Goal: Information Seeking & Learning: Check status

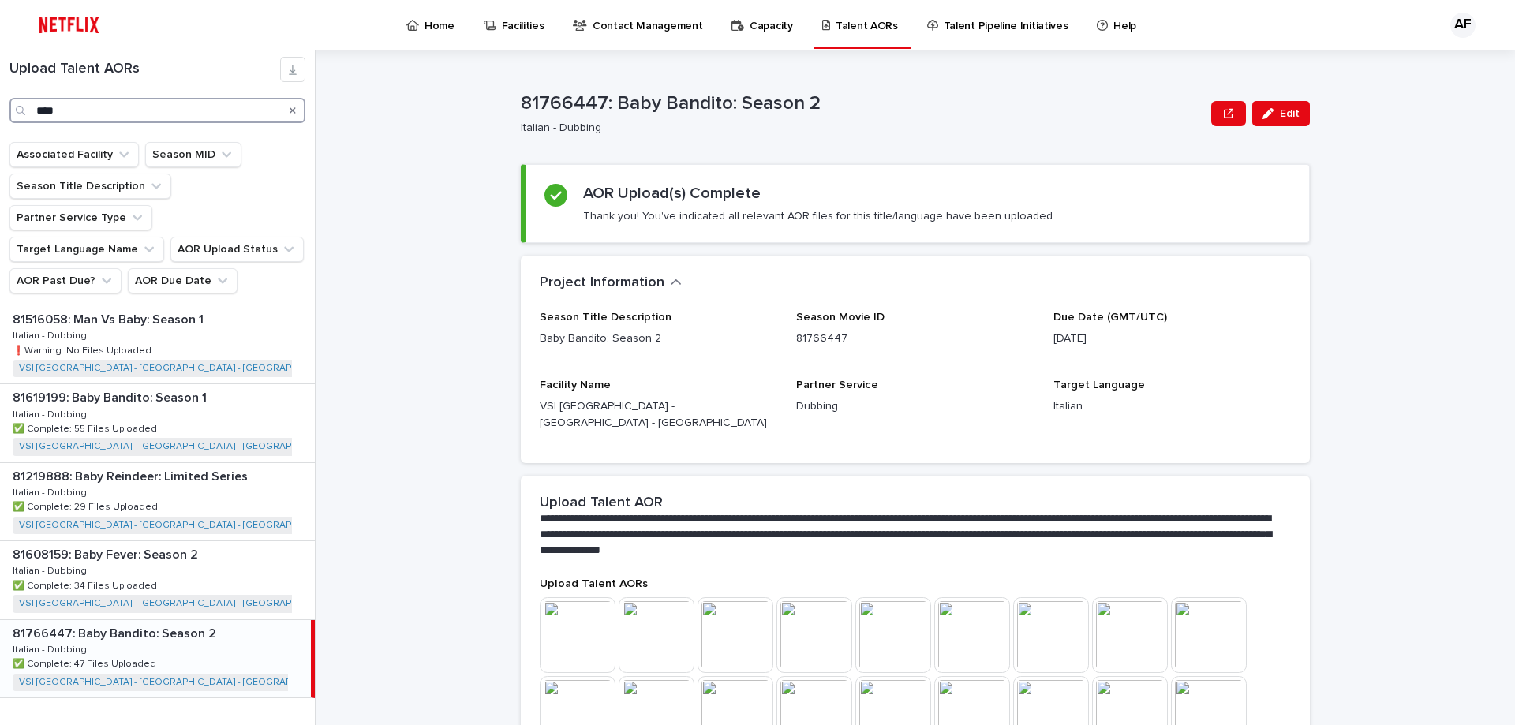
click at [0, 102] on div "Upload Talent AORs ****" at bounding box center [157, 90] width 315 height 66
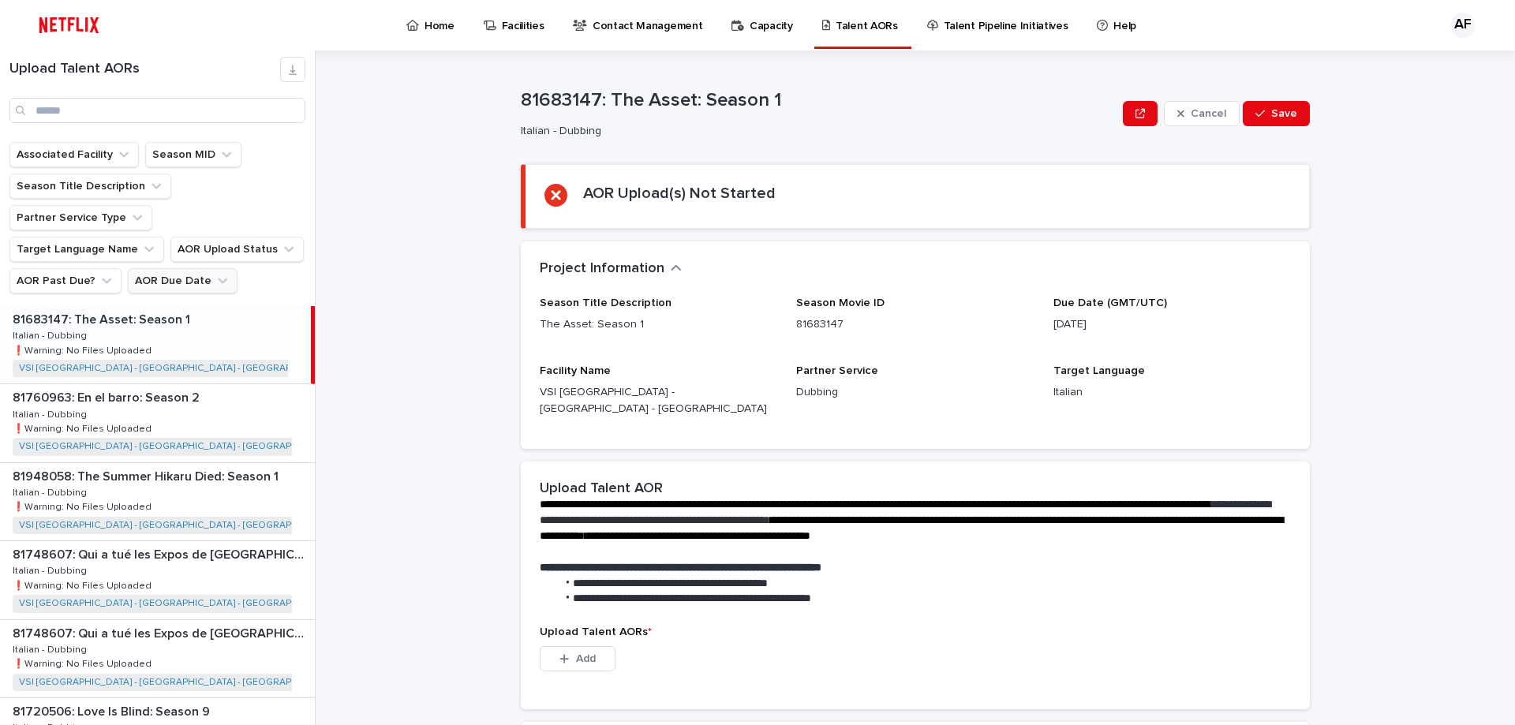
click at [177, 268] on button "AOR Due Date" at bounding box center [183, 280] width 110 height 25
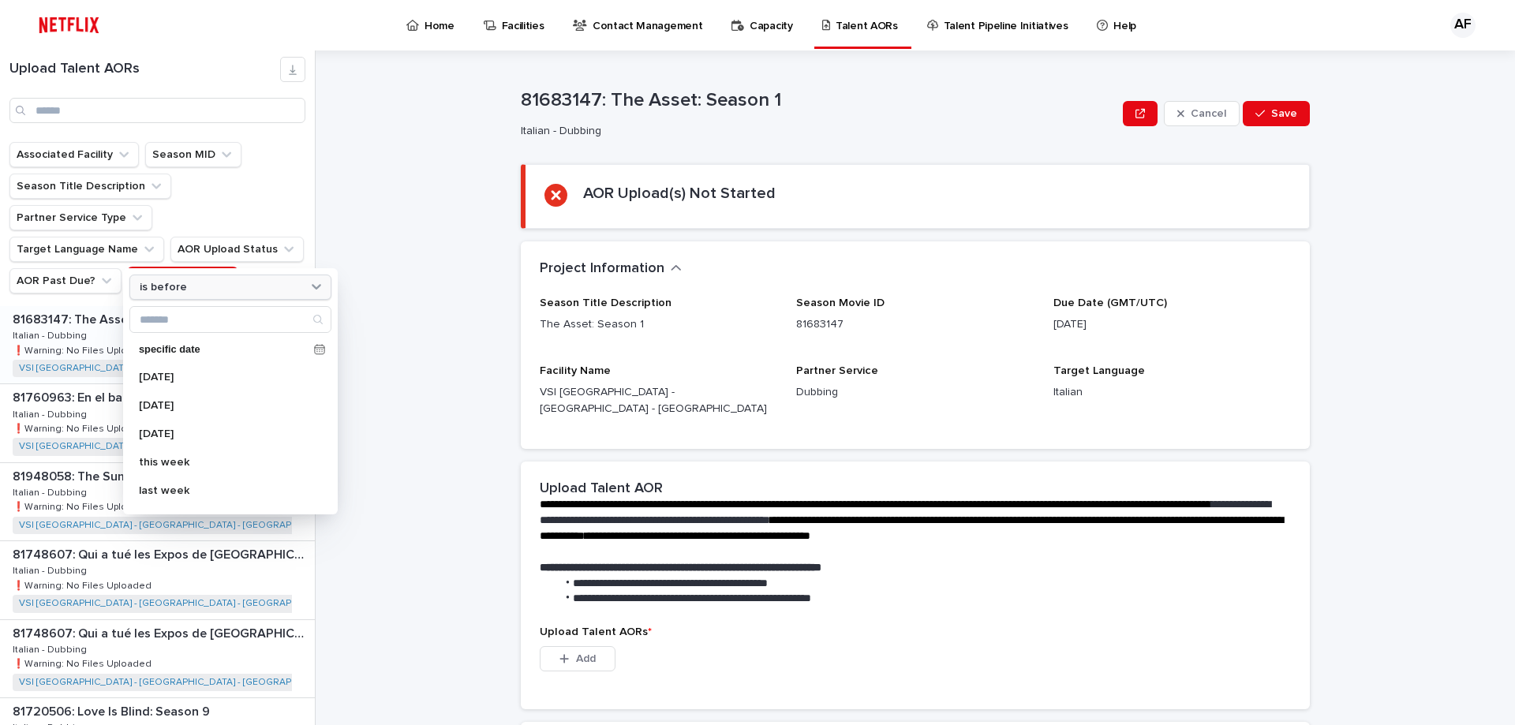
click at [175, 283] on p "is before" at bounding box center [163, 287] width 47 height 13
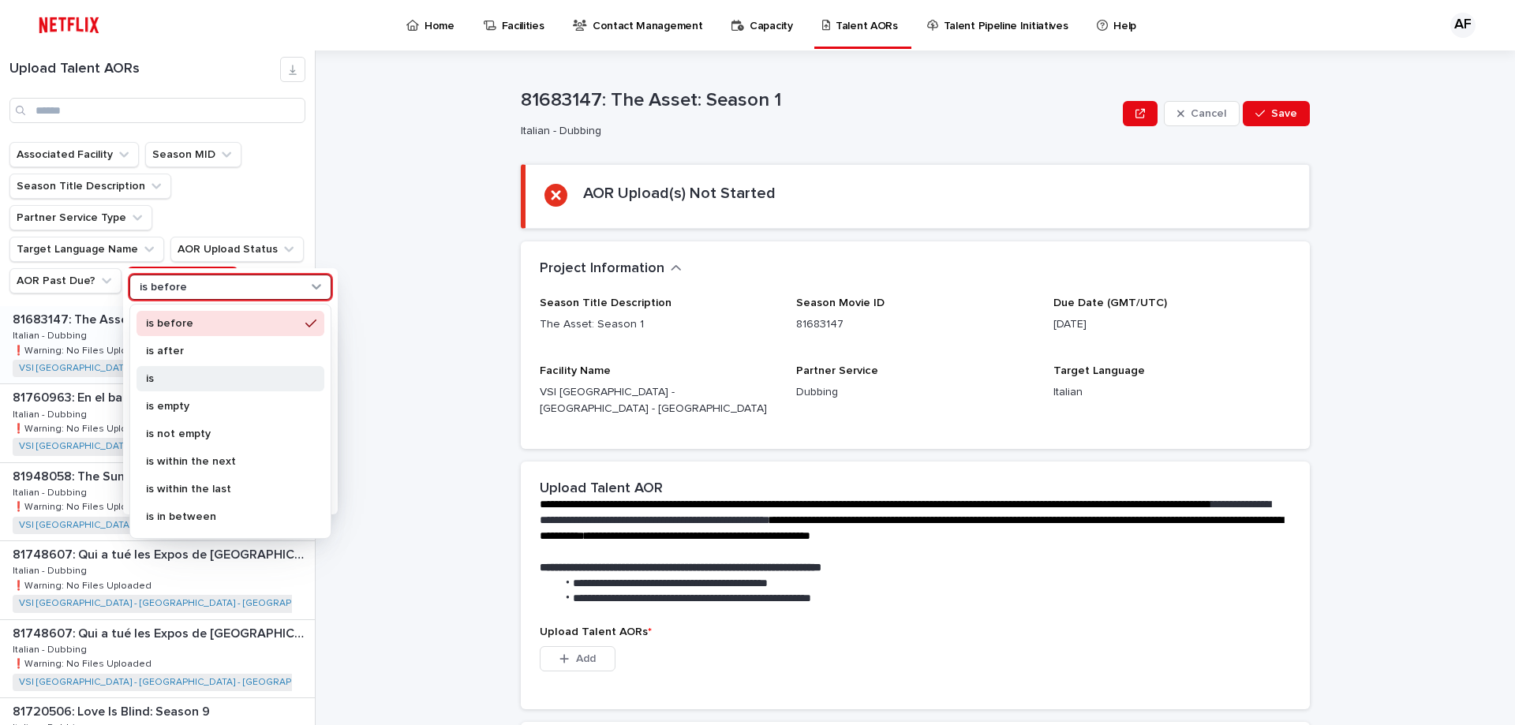
click at [184, 372] on div "is" at bounding box center [231, 378] width 188 height 25
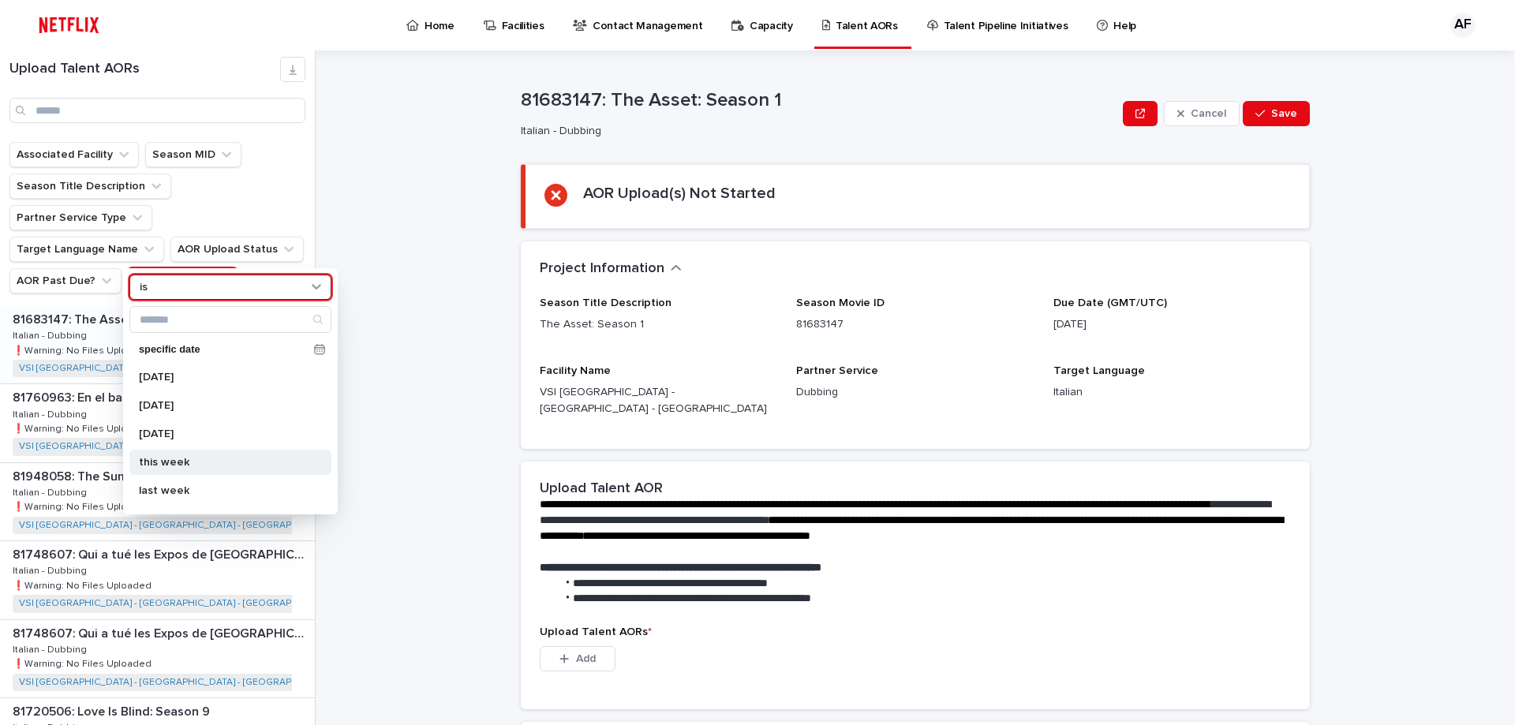
click at [159, 457] on p "this week" at bounding box center [222, 462] width 167 height 11
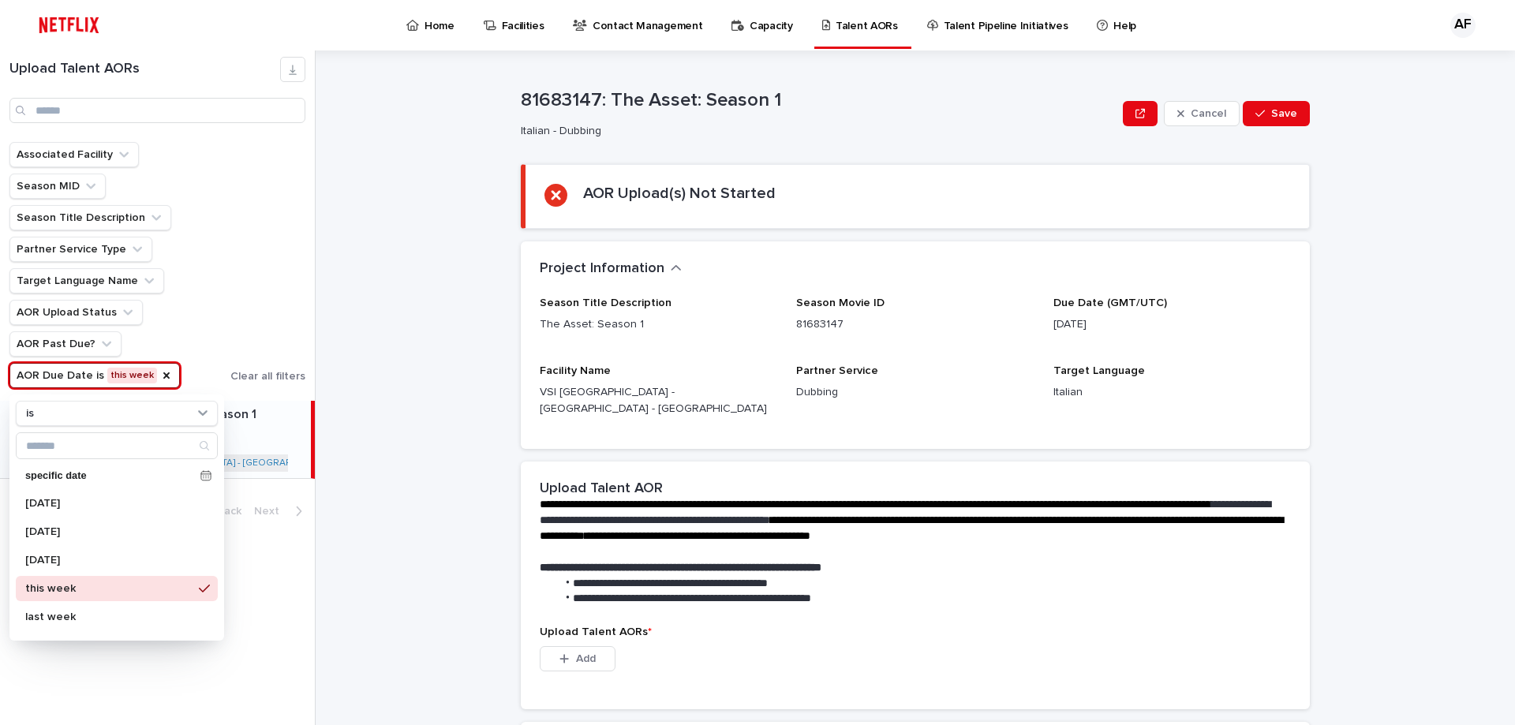
click at [225, 290] on ul "Associated Facility Season MID Season Title Description Partner Service Type Ta…" at bounding box center [116, 265] width 221 height 253
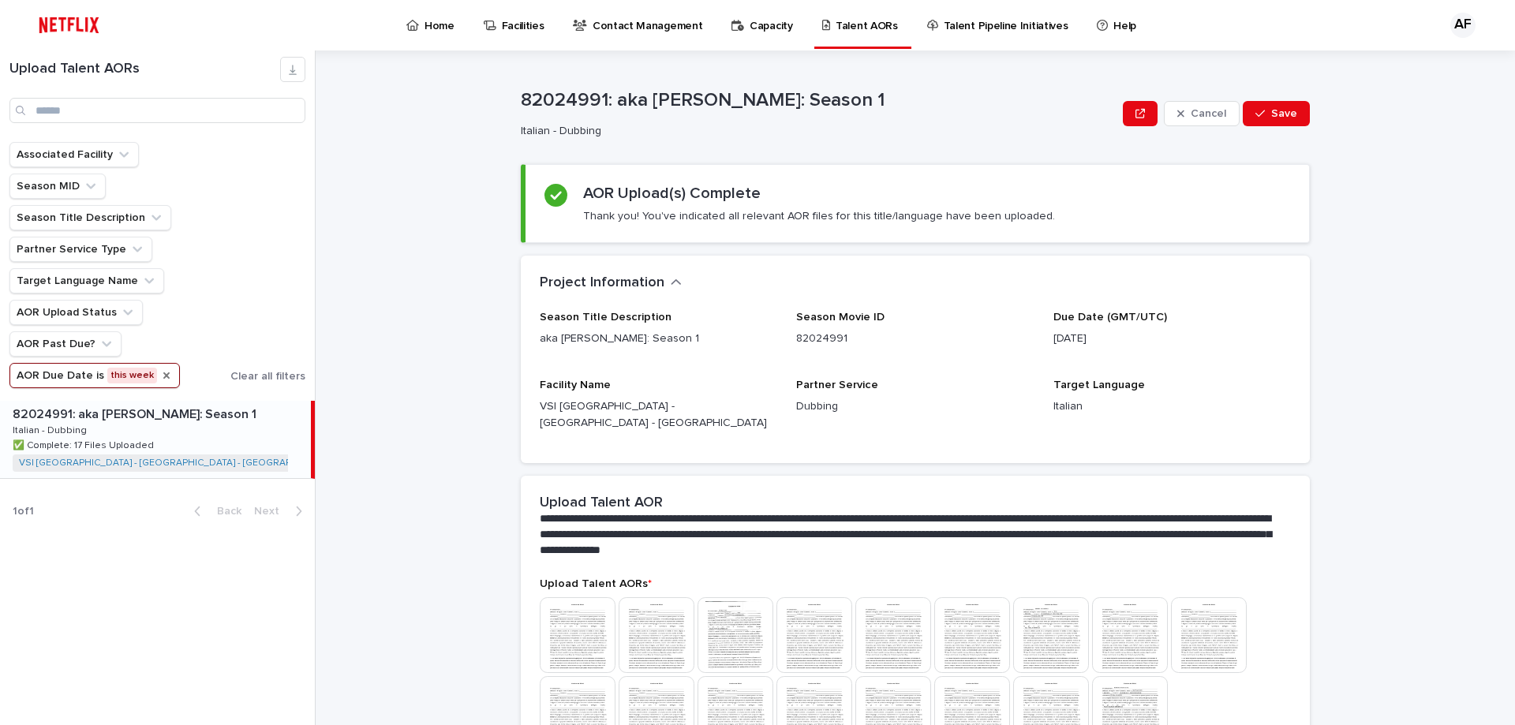
click at [160, 373] on icon "AOR Due Date" at bounding box center [166, 375] width 13 height 13
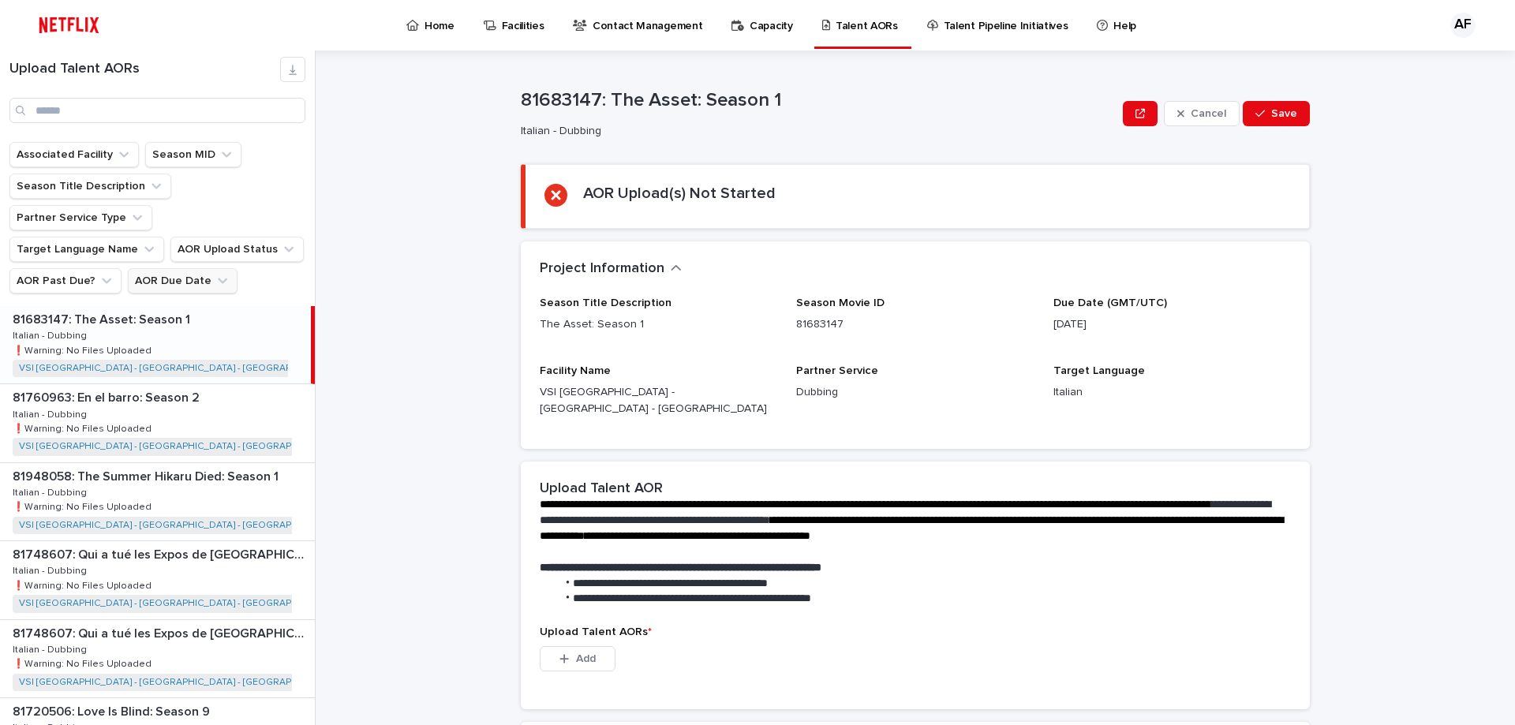
drag, startPoint x: 185, startPoint y: 354, endPoint x: 189, endPoint y: 245, distance: 109.0
click at [182, 260] on ul "Associated Facility Season MID Season Title Description Partner Service Type Ta…" at bounding box center [157, 218] width 302 height 158
click at [190, 268] on button "AOR Due Date" at bounding box center [183, 280] width 110 height 25
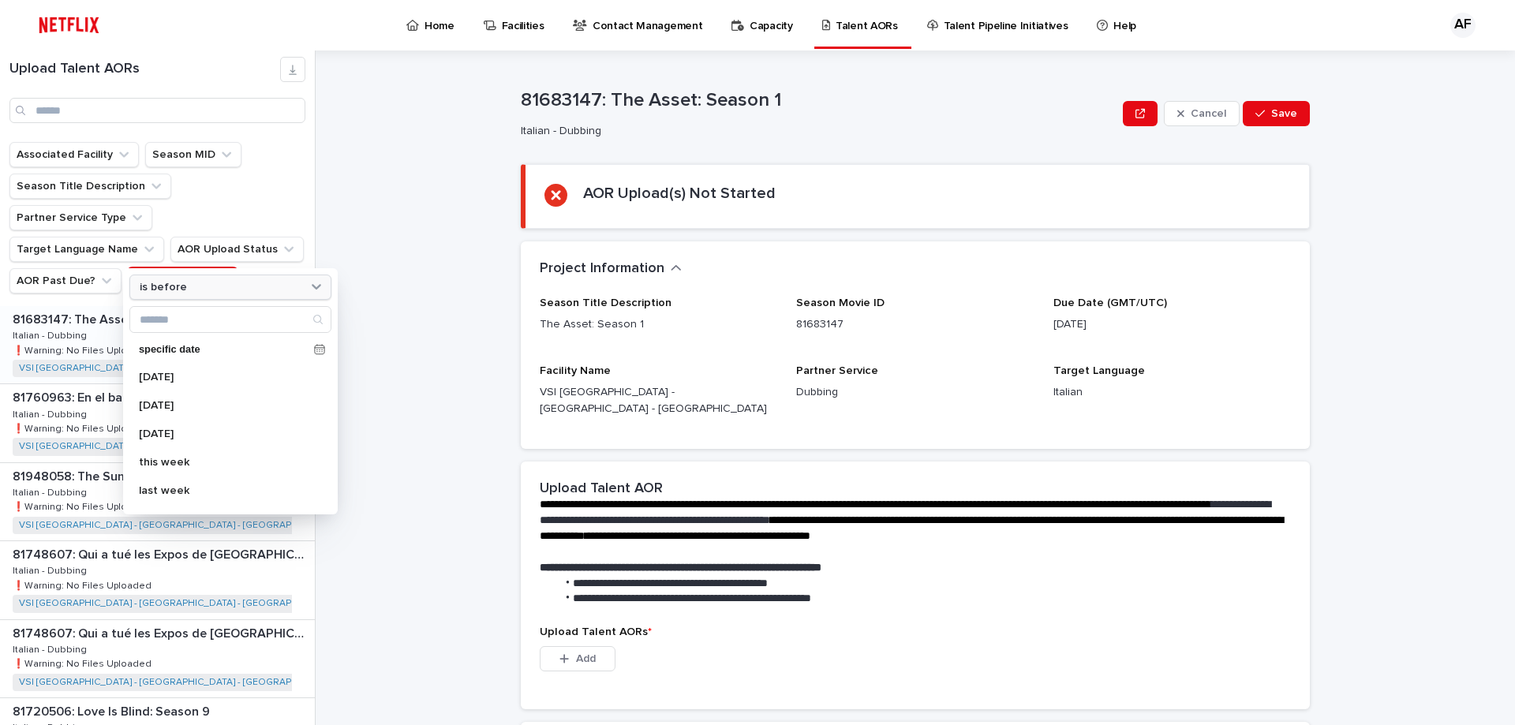
click at [227, 286] on div "is before" at bounding box center [220, 287] width 174 height 17
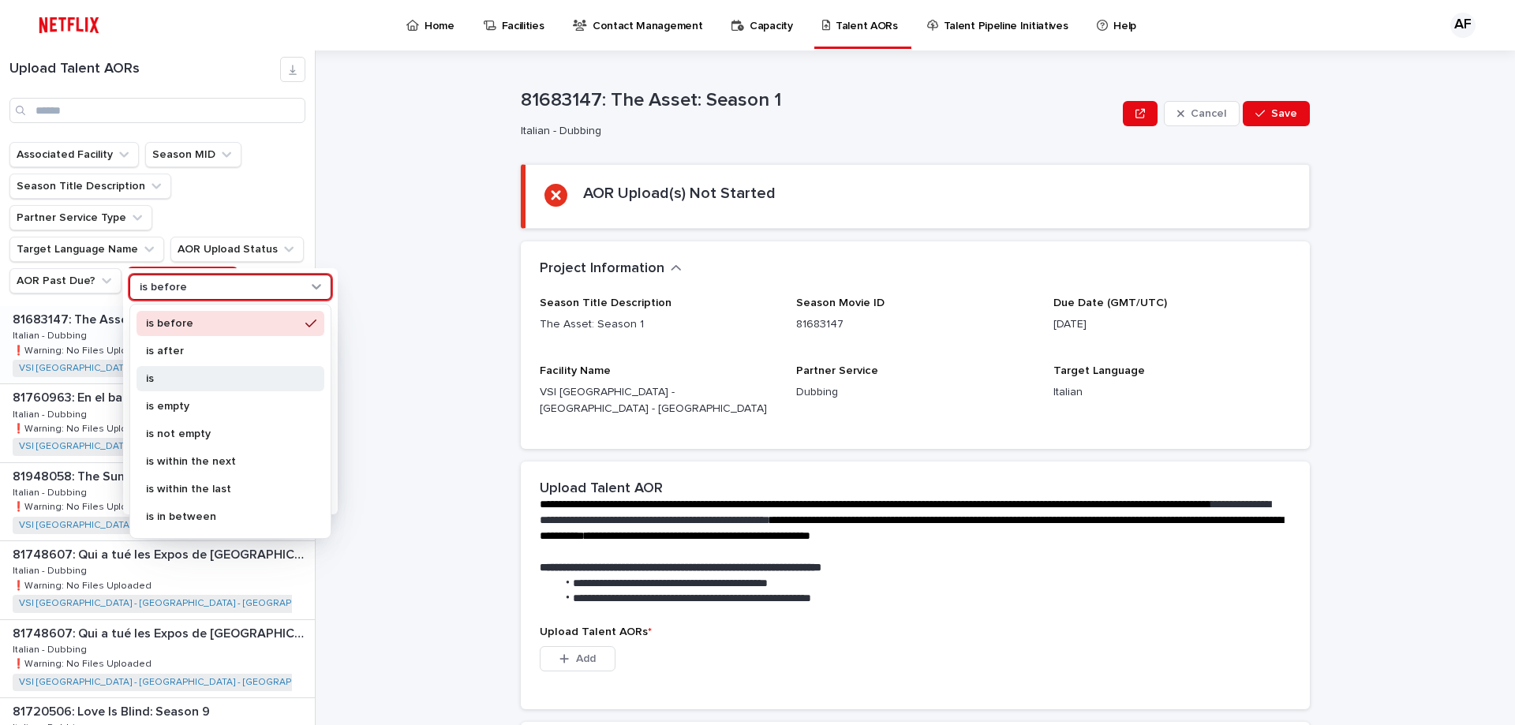
click at [204, 382] on p "is" at bounding box center [222, 378] width 153 height 11
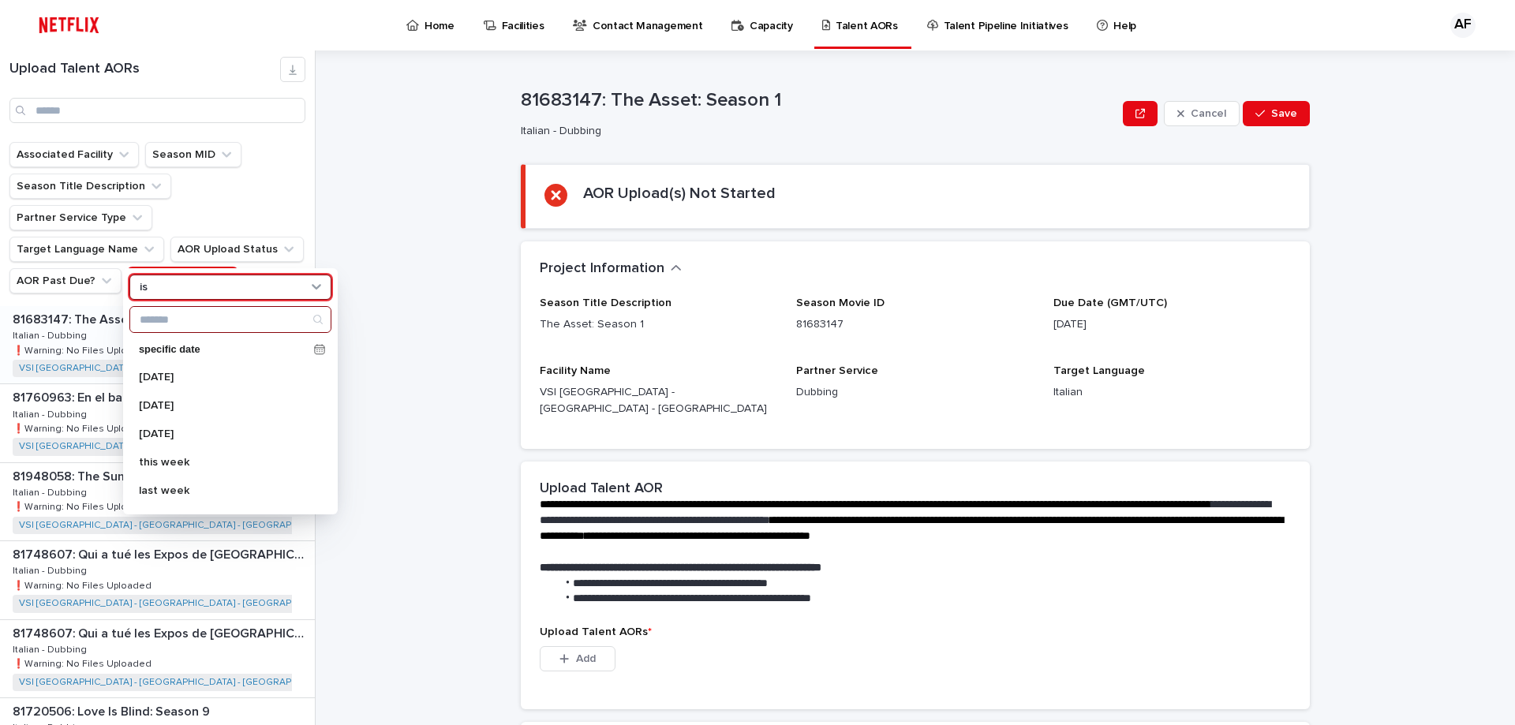
click at [207, 316] on input "Search" at bounding box center [230, 319] width 200 height 25
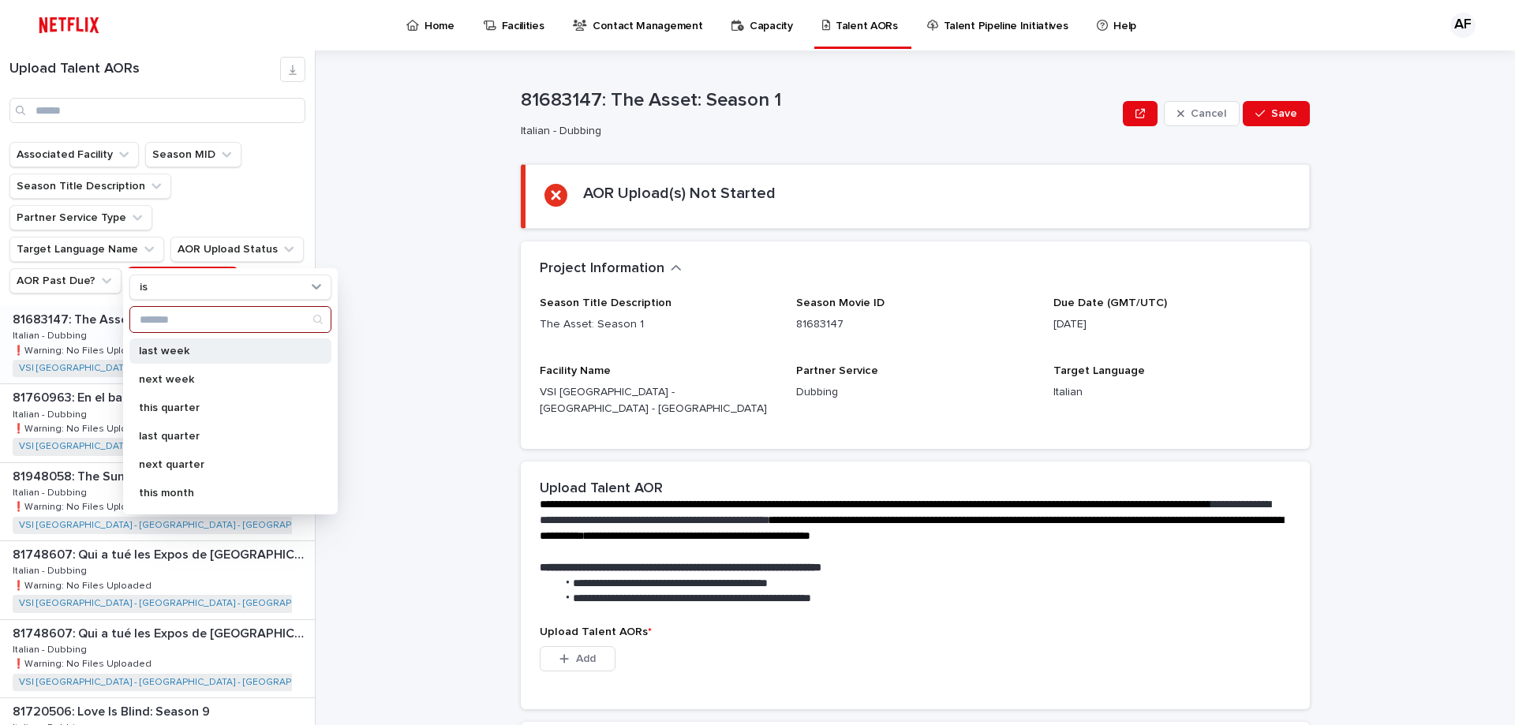
scroll to position [158, 0]
click at [170, 357] on p "next week" at bounding box center [222, 361] width 167 height 11
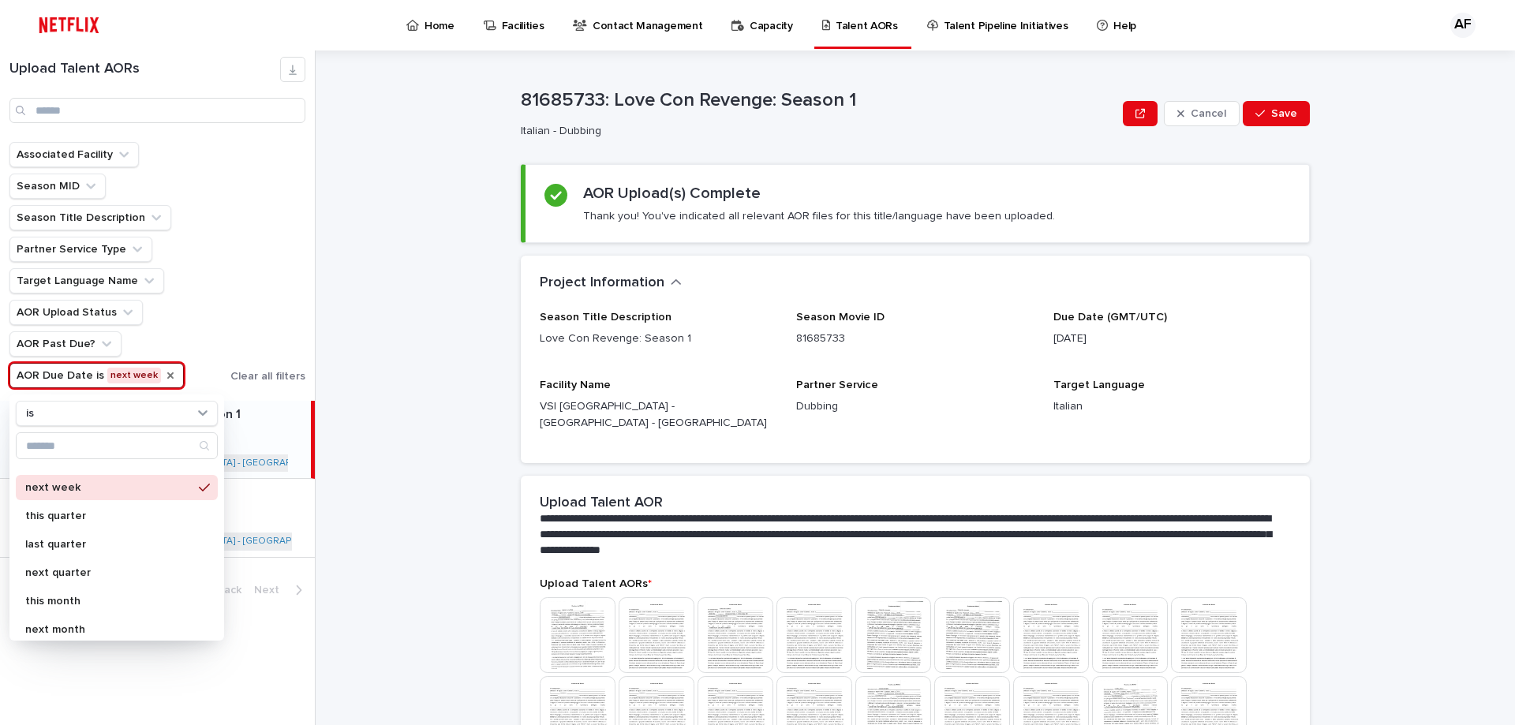
click at [252, 320] on div "Associated Facility Season MID Season Title Description Partner Service Type Ta…" at bounding box center [157, 265] width 296 height 246
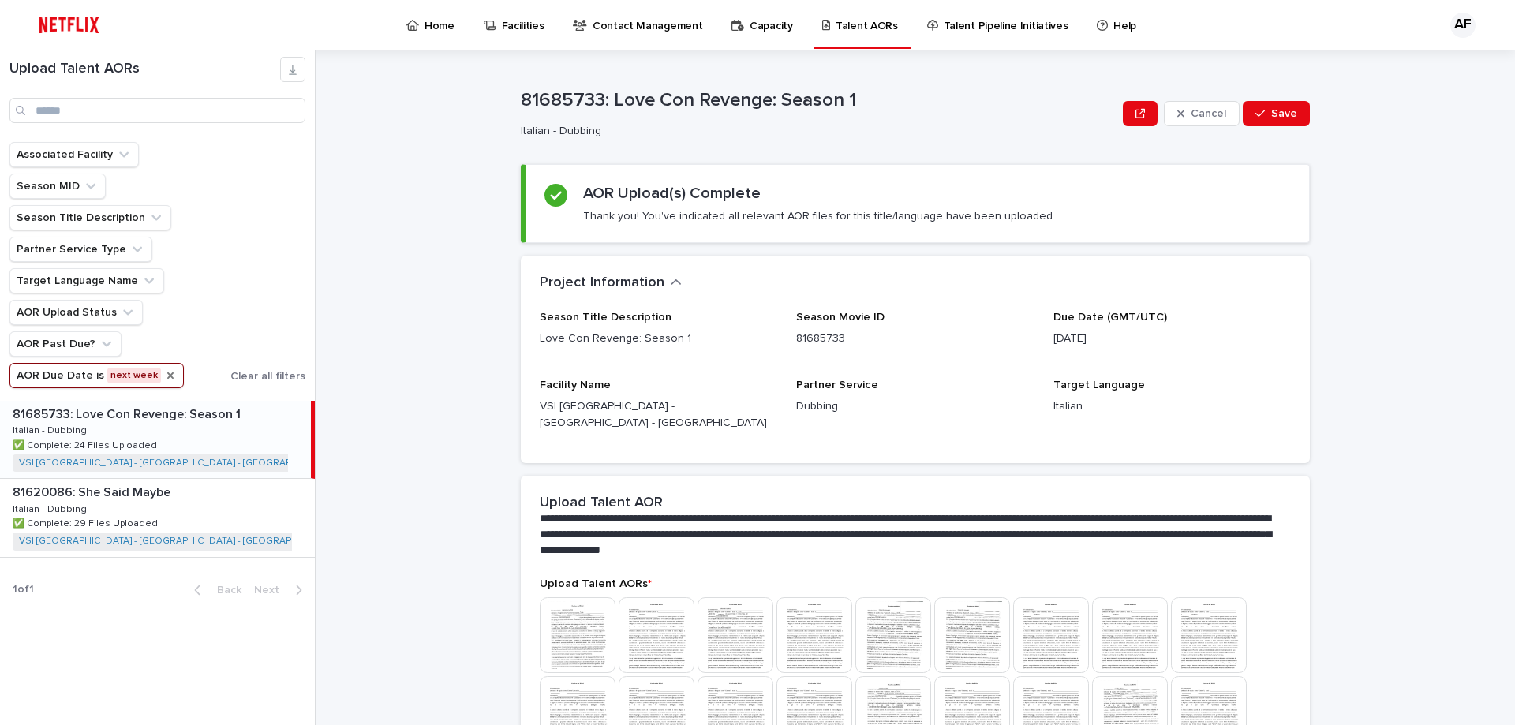
click at [167, 377] on icon "AOR Due Date" at bounding box center [170, 375] width 6 height 6
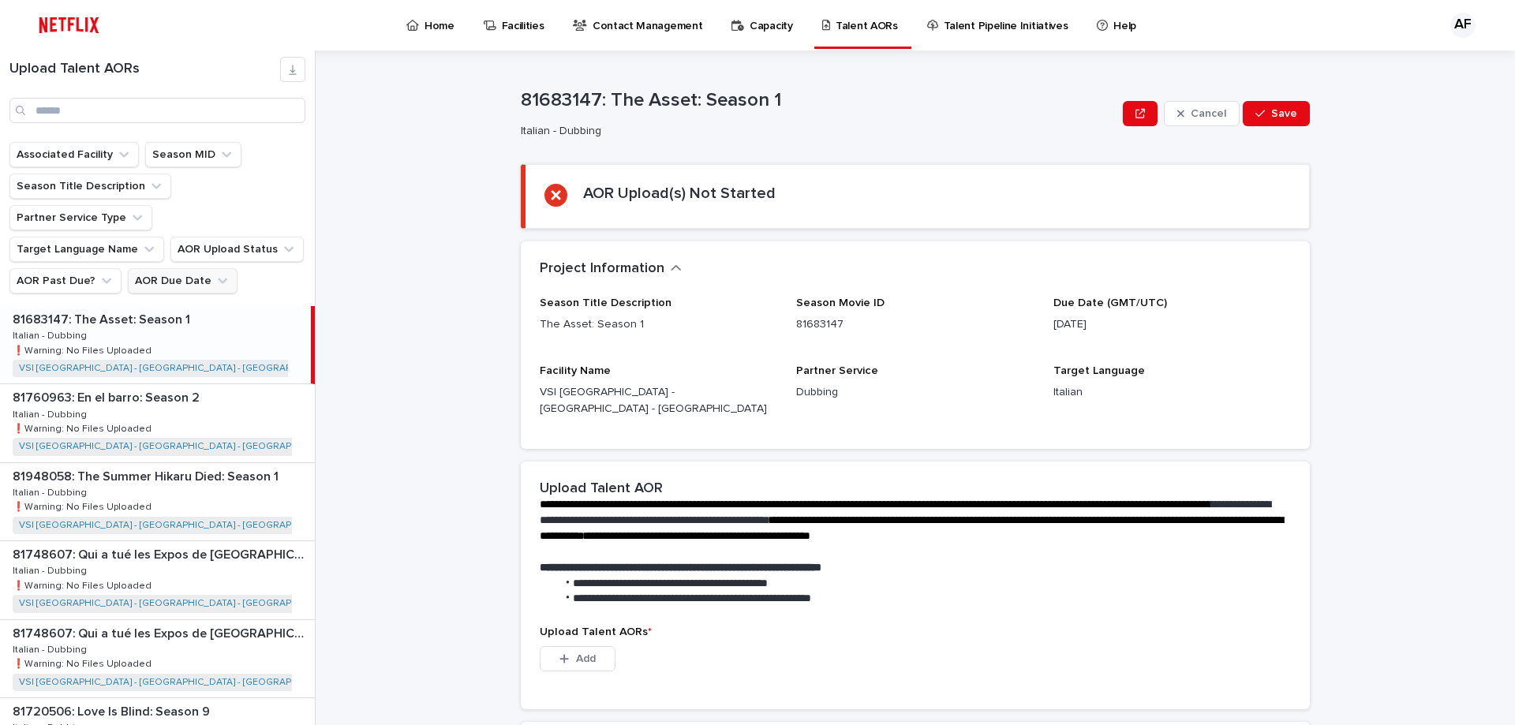
click at [180, 268] on button "AOR Due Date" at bounding box center [183, 280] width 110 height 25
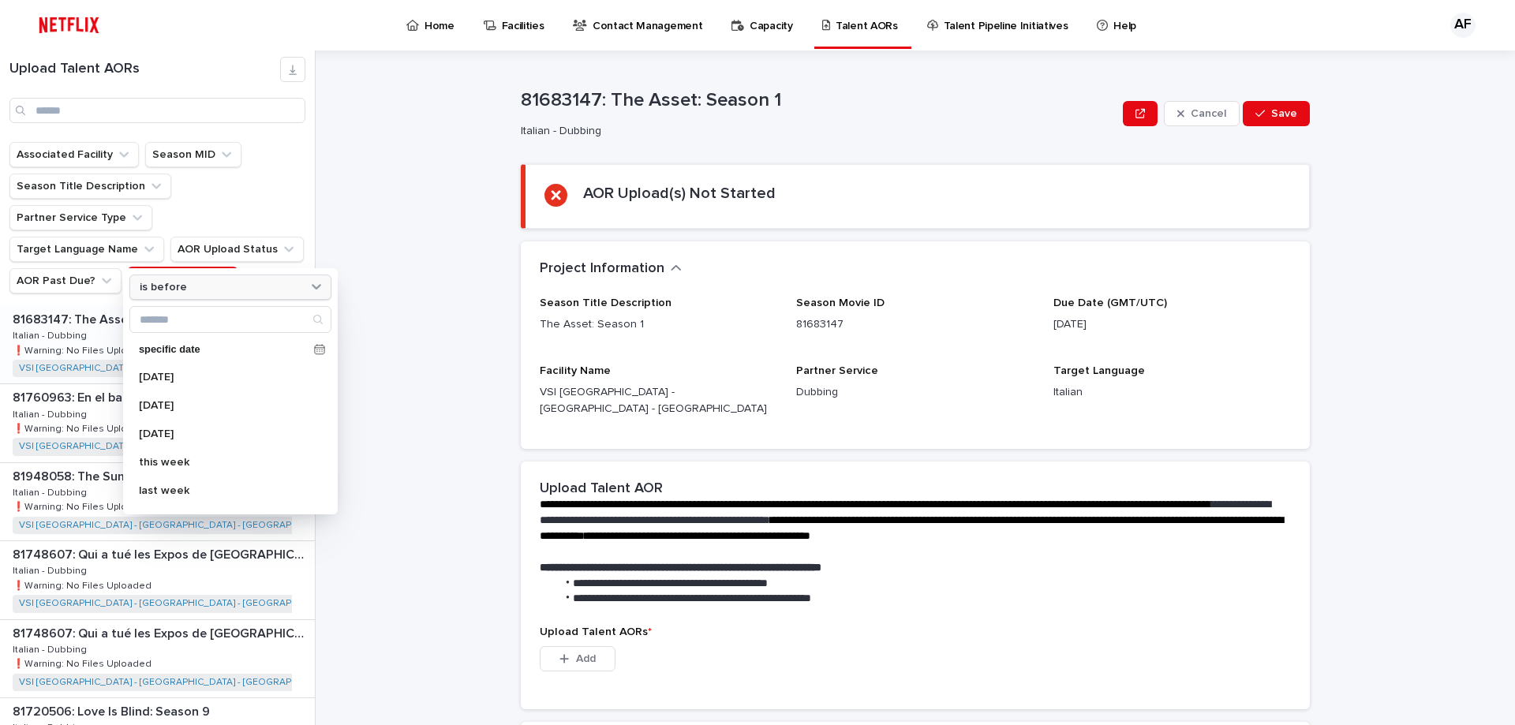
click at [182, 290] on p "is before" at bounding box center [163, 287] width 47 height 13
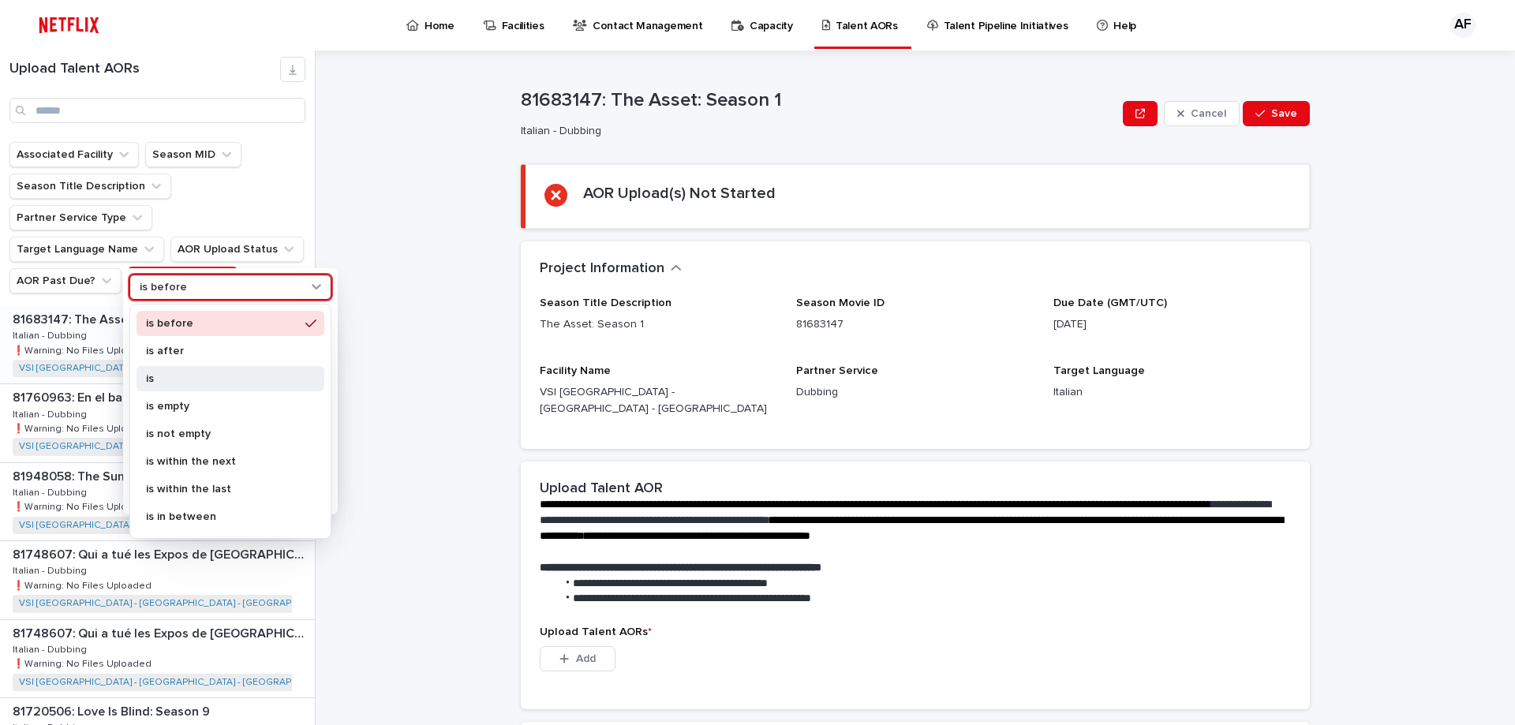
click at [189, 382] on p "is" at bounding box center [222, 378] width 153 height 11
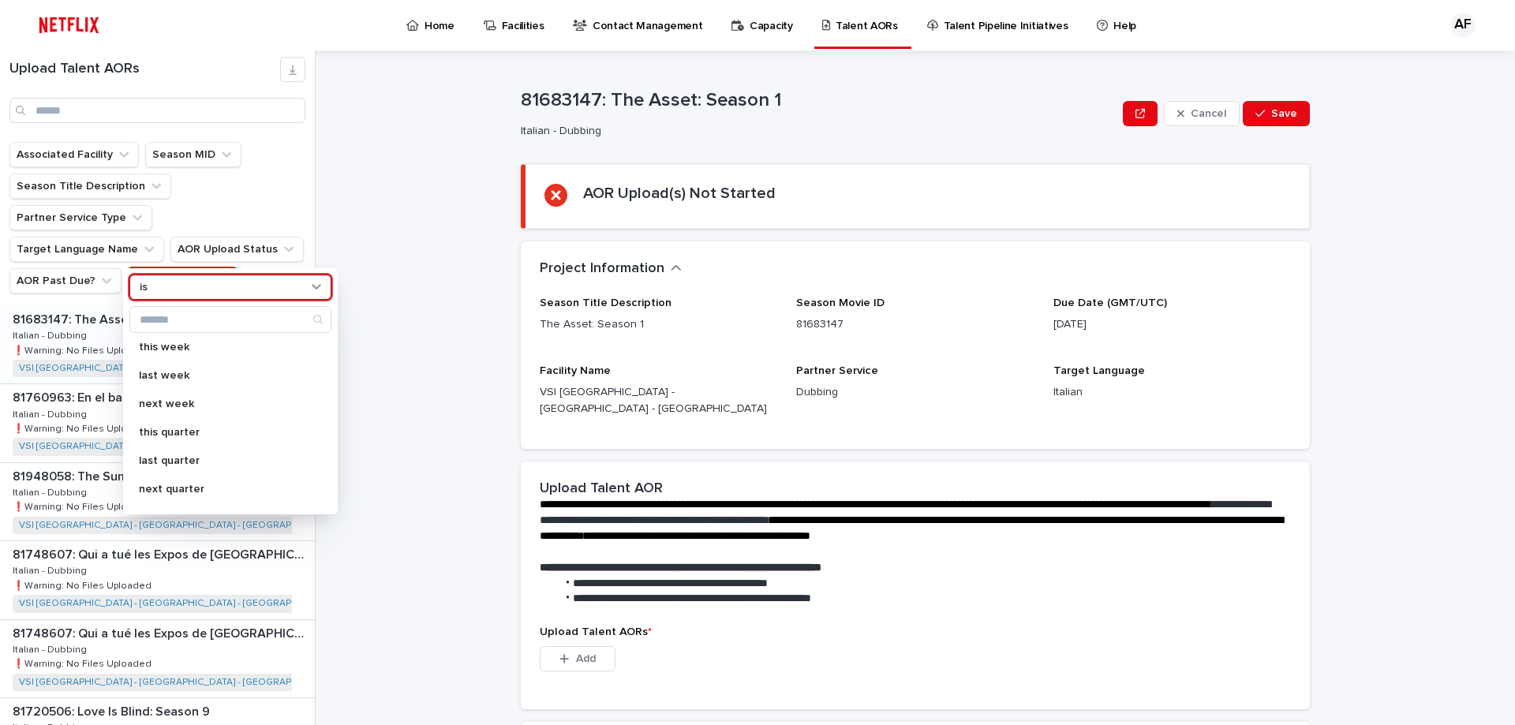
scroll to position [279, 0]
click at [181, 353] on p "this month" at bounding box center [222, 353] width 167 height 11
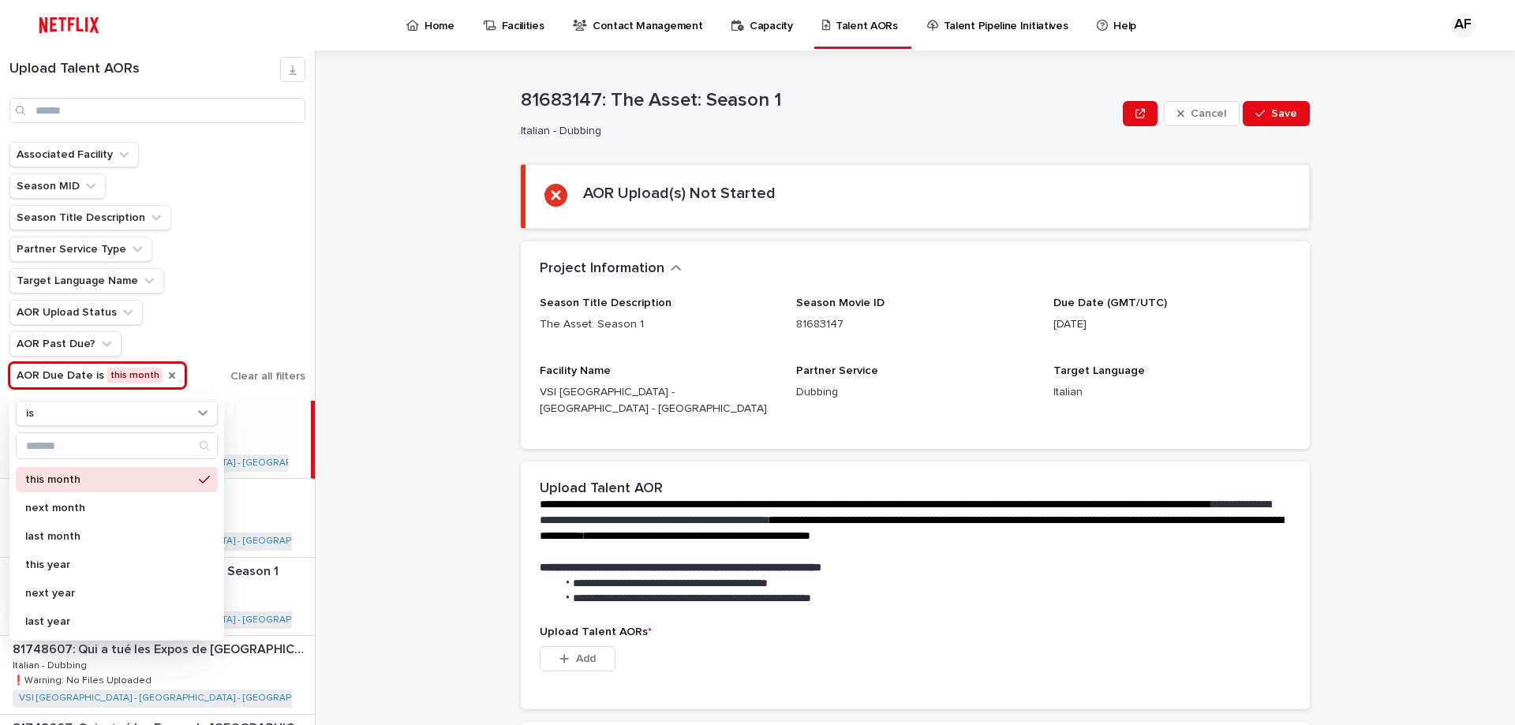
click at [394, 289] on div "**********" at bounding box center [925, 388] width 1181 height 675
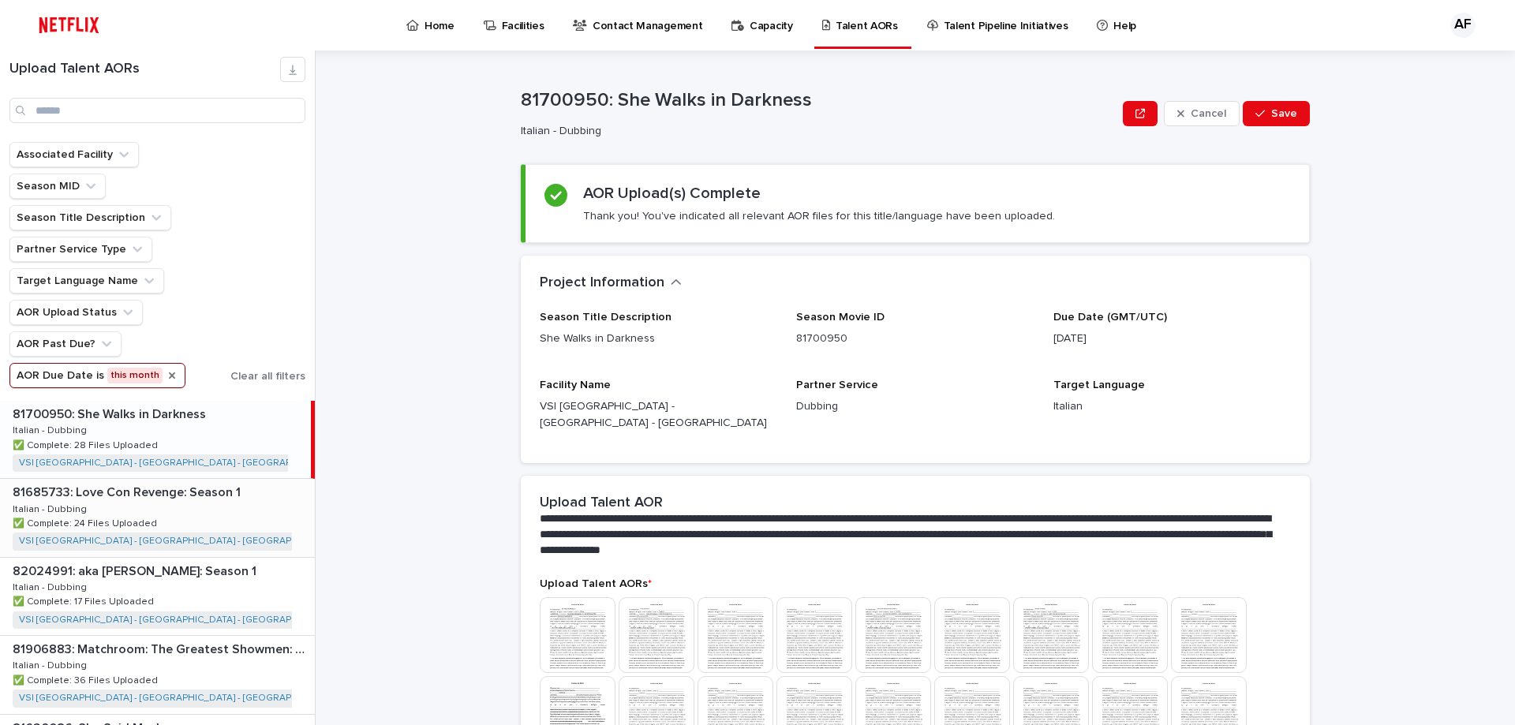
click at [9, 363] on button "AOR Due Date is this month" at bounding box center [97, 375] width 176 height 25
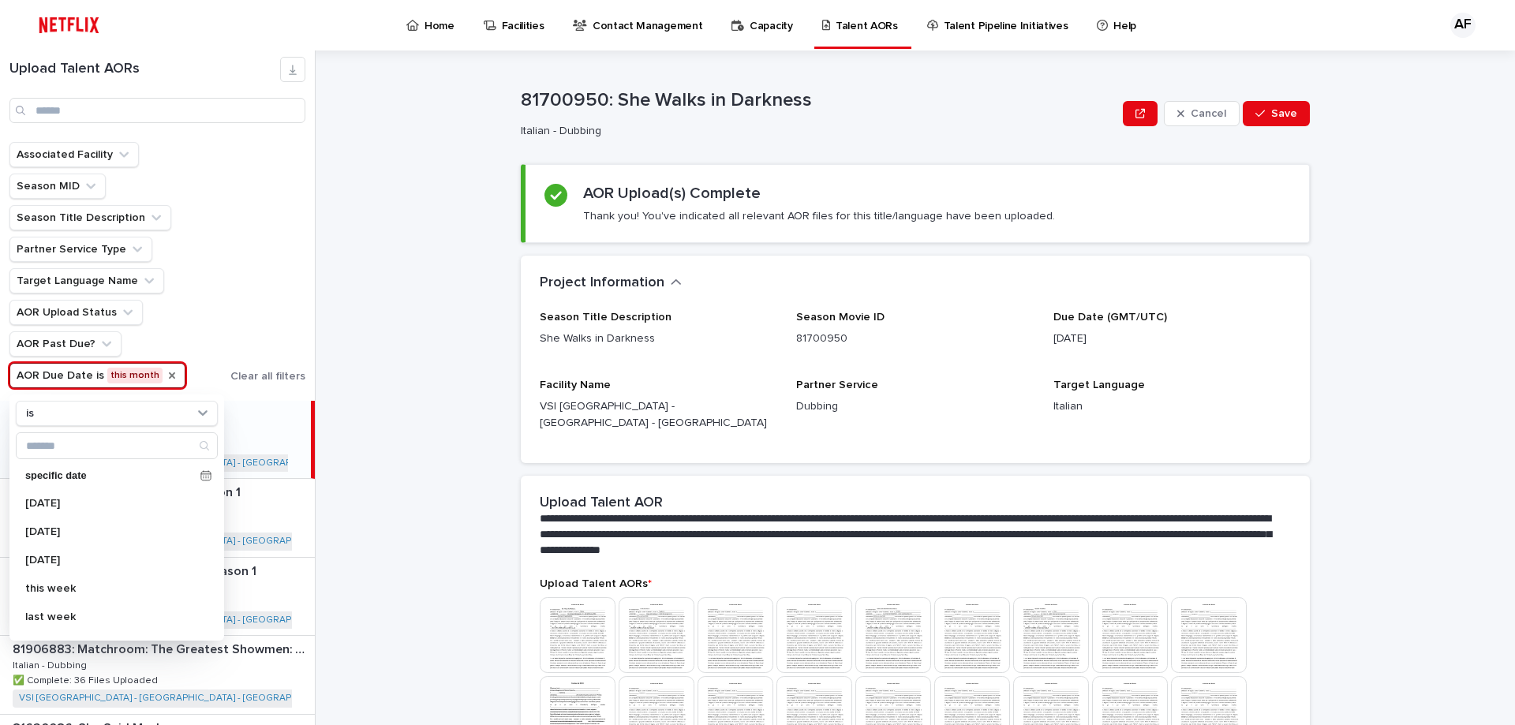
click at [394, 316] on div "**********" at bounding box center [925, 388] width 1181 height 675
